Goal: Task Accomplishment & Management: Use online tool/utility

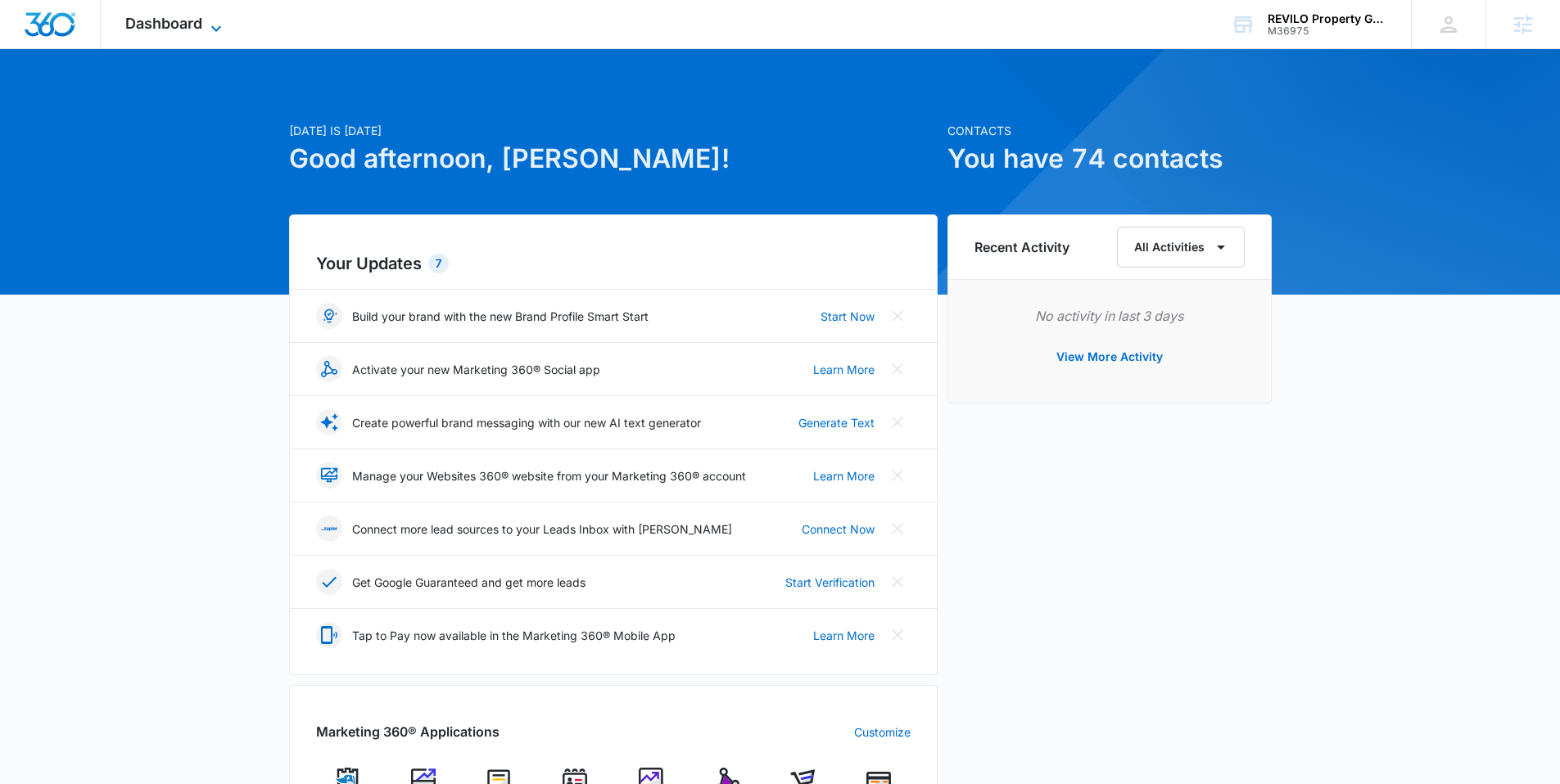
click at [213, 27] on icon at bounding box center [216, 28] width 10 height 6
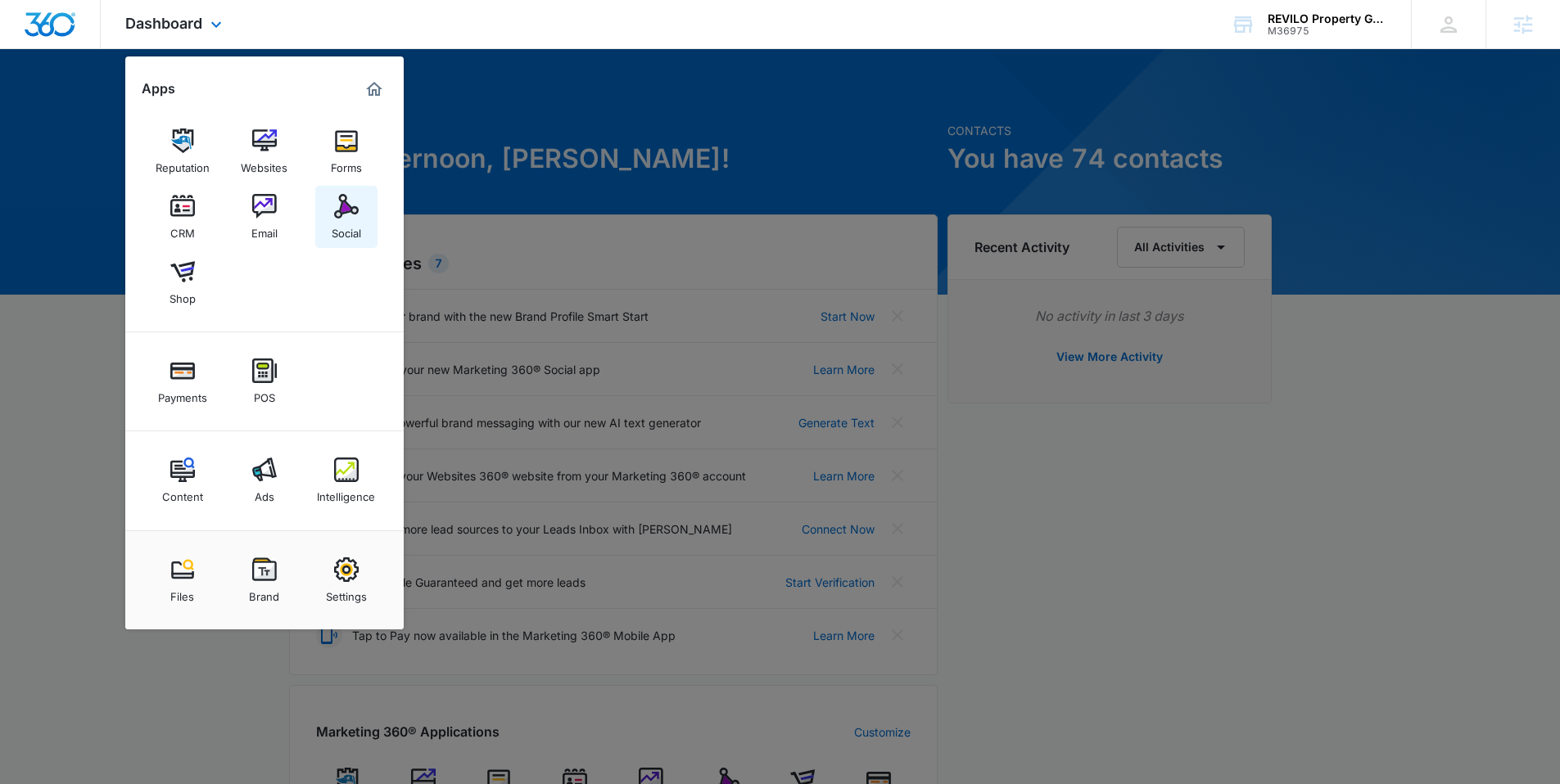
click at [351, 219] on div "Social" at bounding box center [347, 229] width 30 height 21
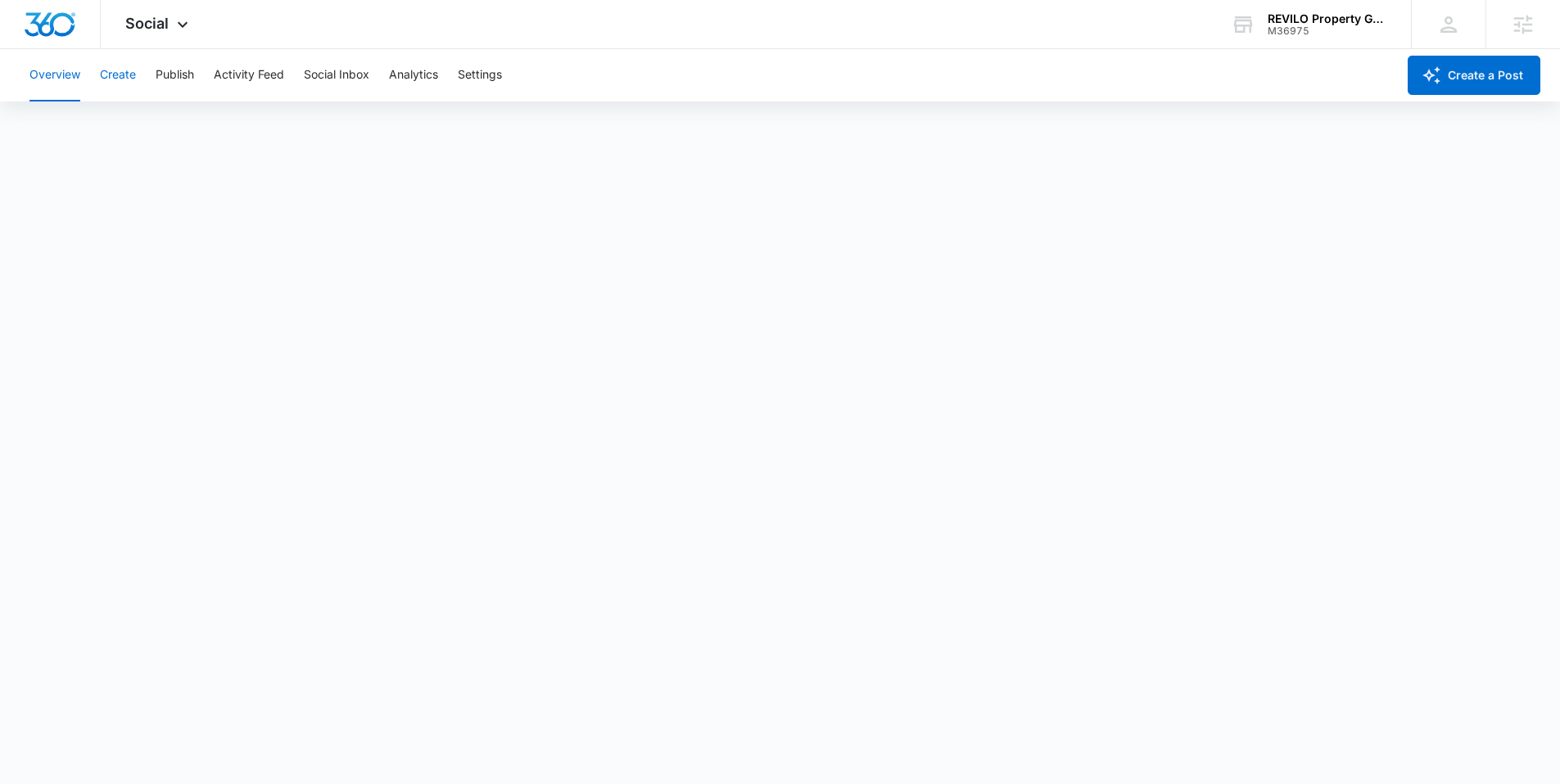
click at [112, 76] on button "Create" at bounding box center [118, 76] width 36 height 53
click at [148, 30] on span "Social" at bounding box center [147, 24] width 43 height 18
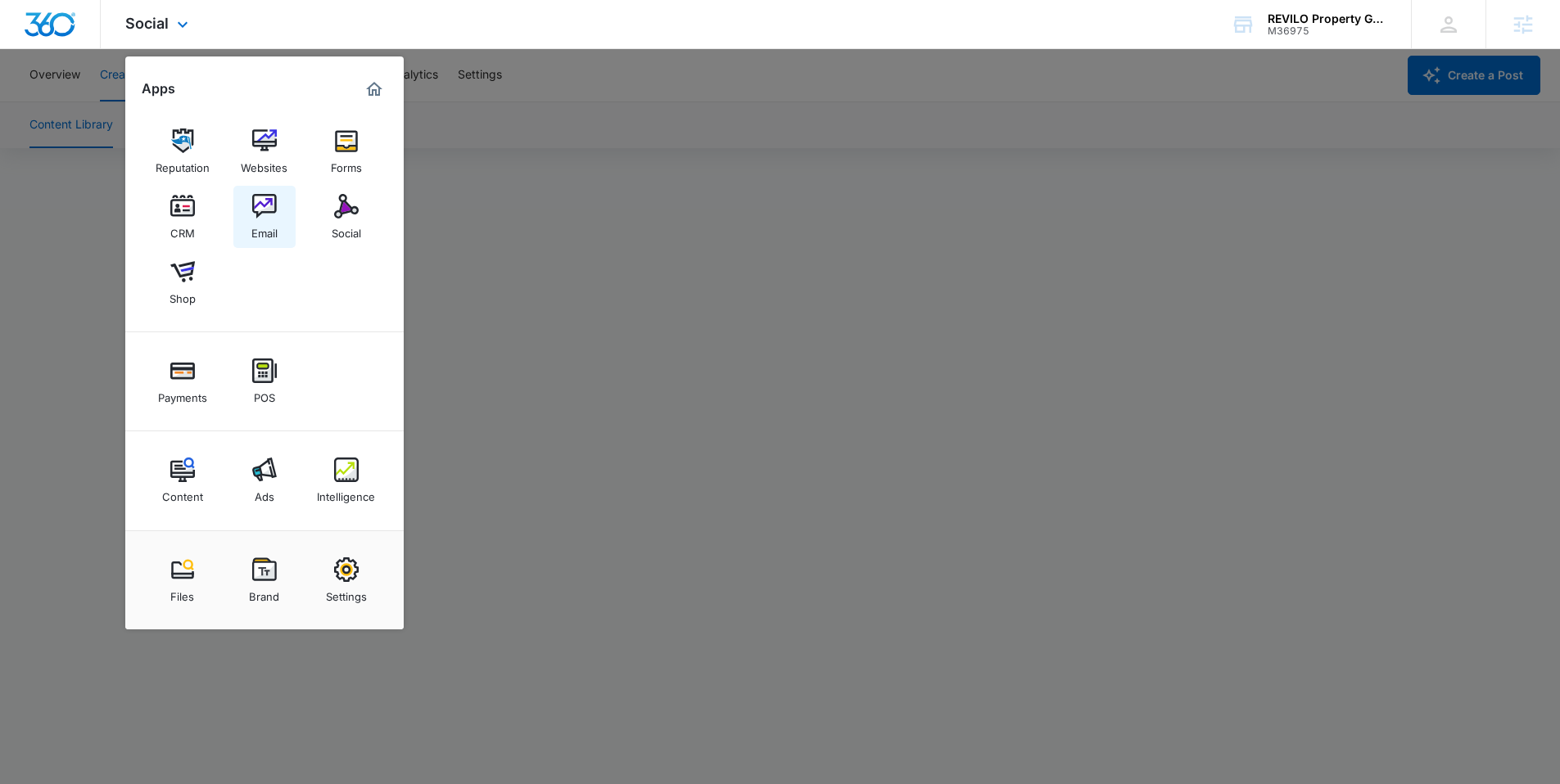
click at [270, 210] on img at bounding box center [264, 206] width 25 height 25
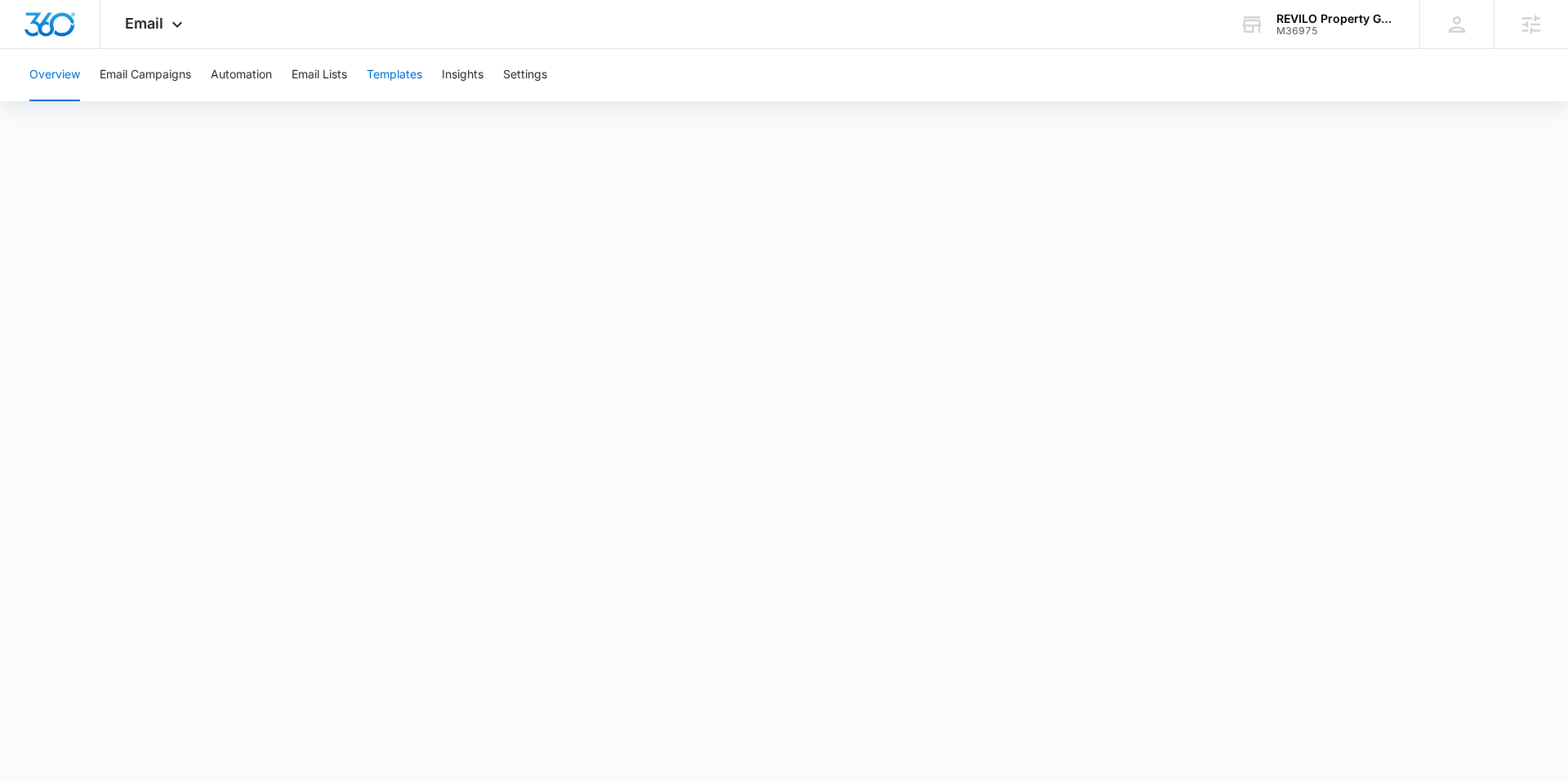
click at [399, 81] on button "Templates" at bounding box center [394, 75] width 55 height 53
click at [153, 76] on button "Email Campaigns" at bounding box center [145, 75] width 91 height 53
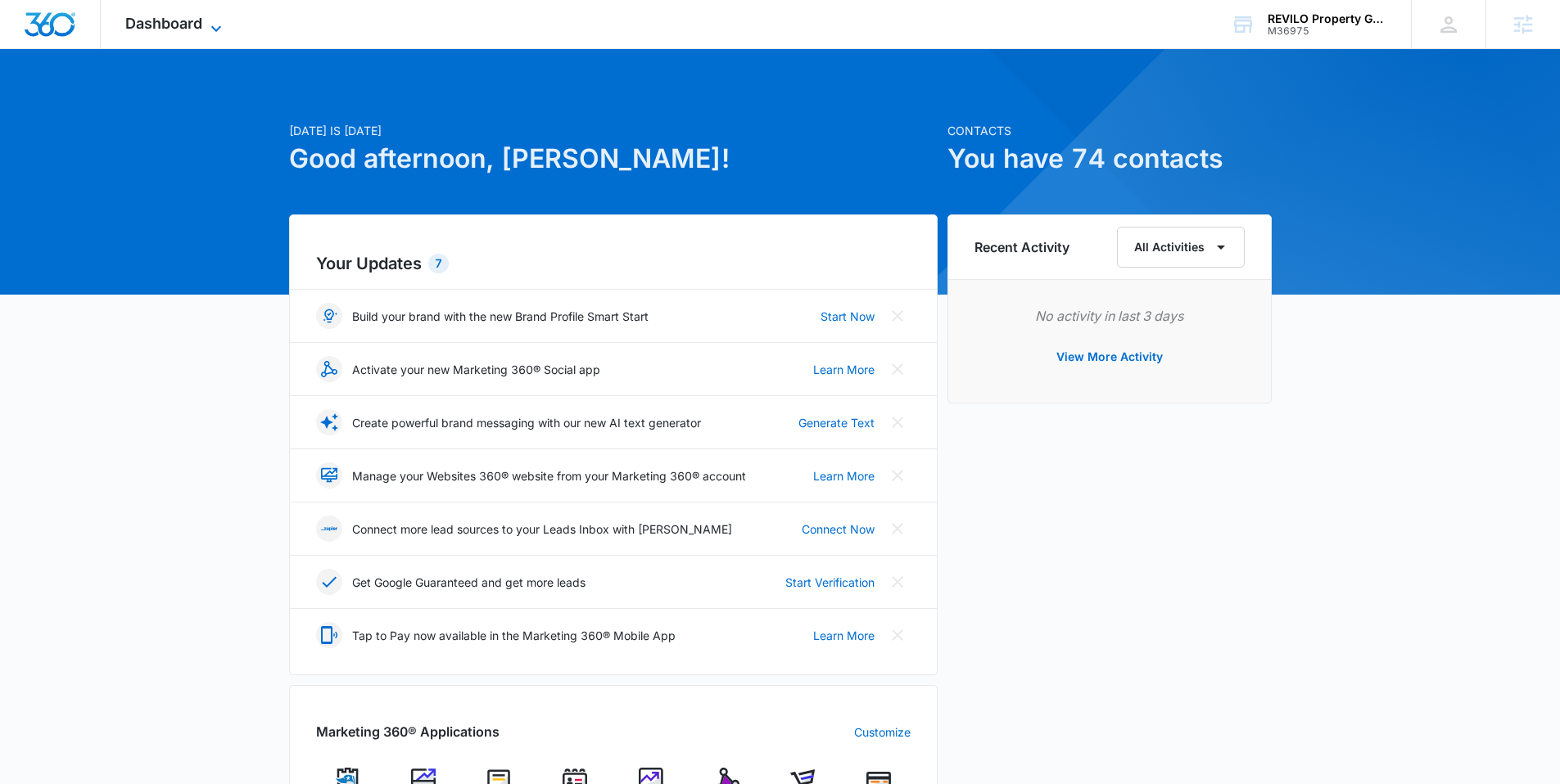
click at [179, 19] on span "Dashboard" at bounding box center [164, 24] width 77 height 18
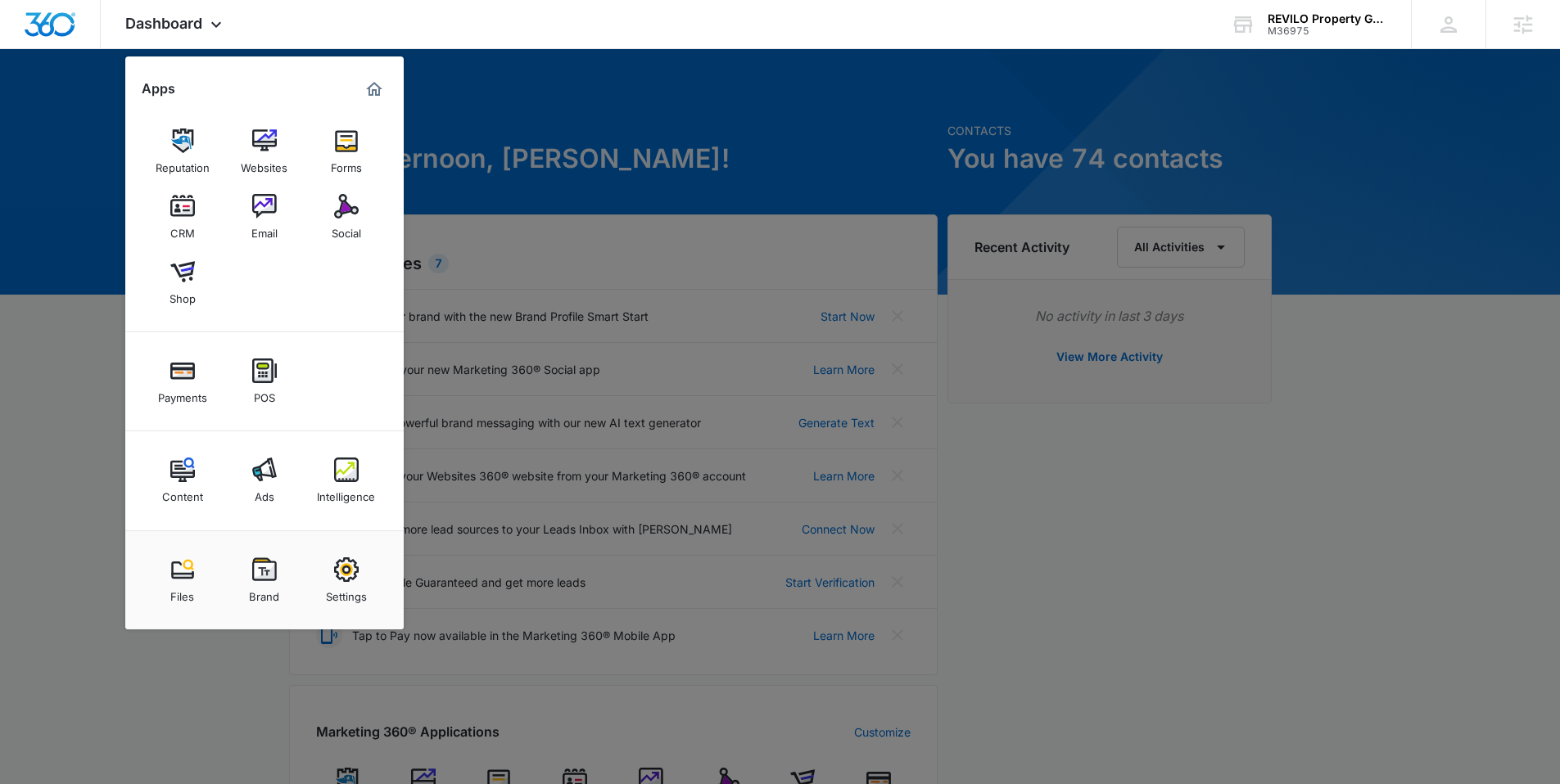
drag, startPoint x: 272, startPoint y: 228, endPoint x: 271, endPoint y: 220, distance: 8.1
click at [272, 228] on div "Email" at bounding box center [264, 229] width 26 height 21
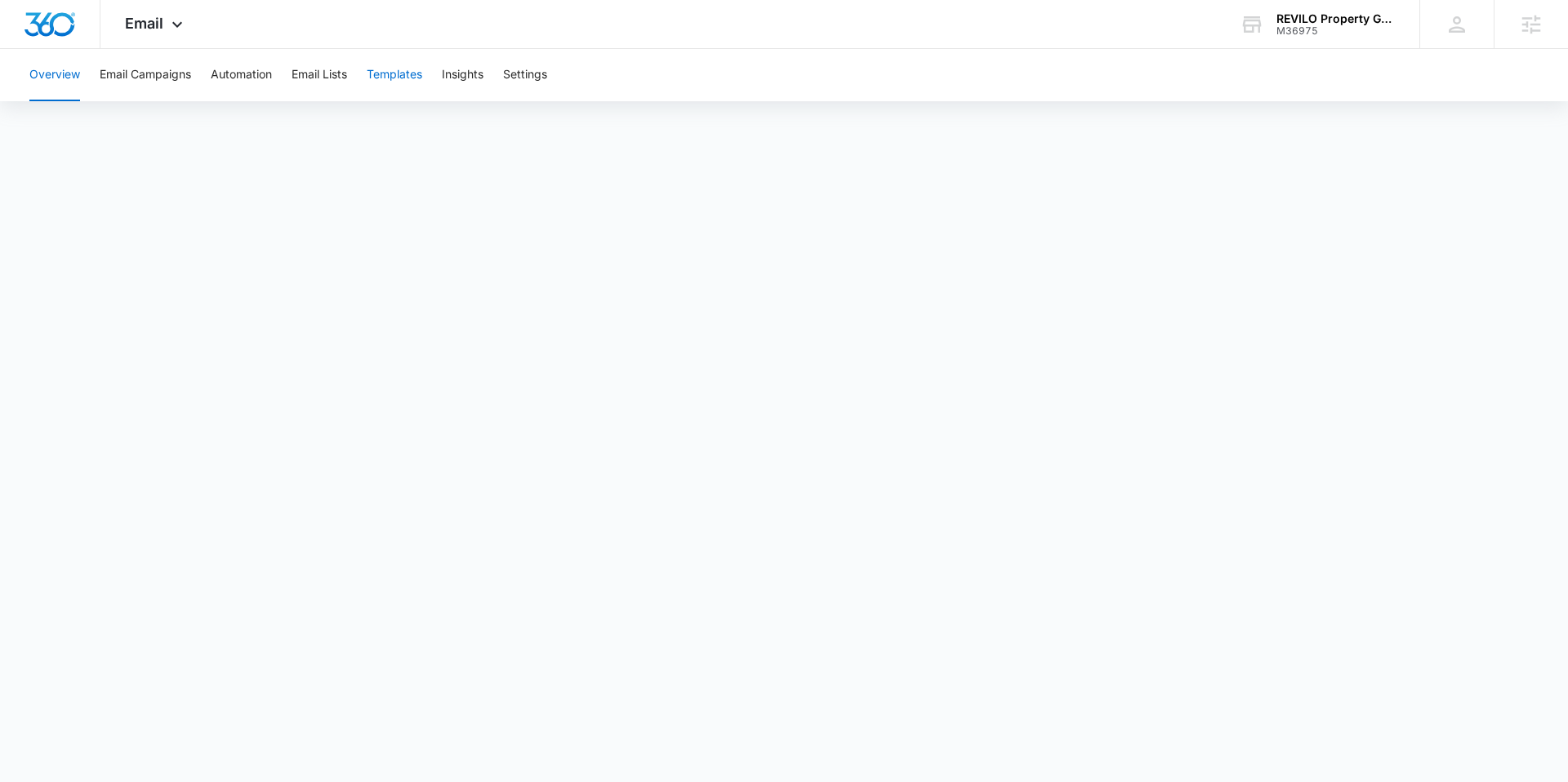
click at [411, 78] on button "Templates" at bounding box center [394, 75] width 55 height 53
